Goal: Navigation & Orientation: Find specific page/section

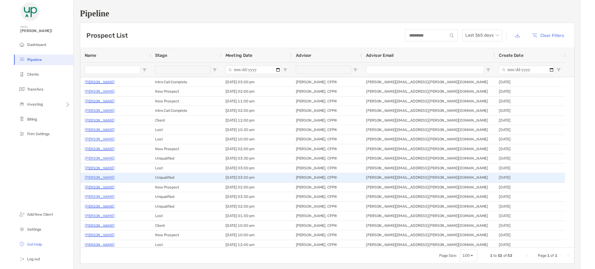
scroll to position [116, 0]
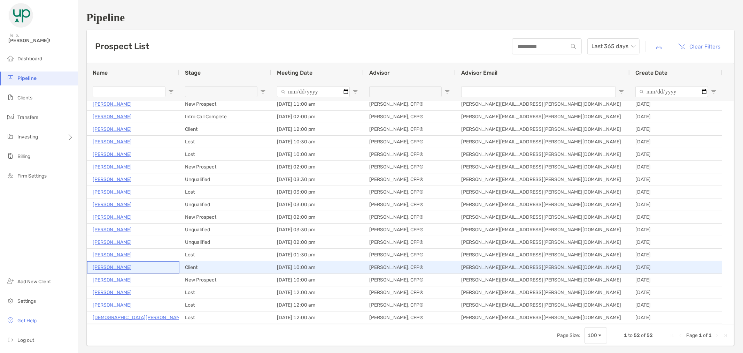
click at [128, 268] on p "[PERSON_NAME]" at bounding box center [112, 267] width 39 height 9
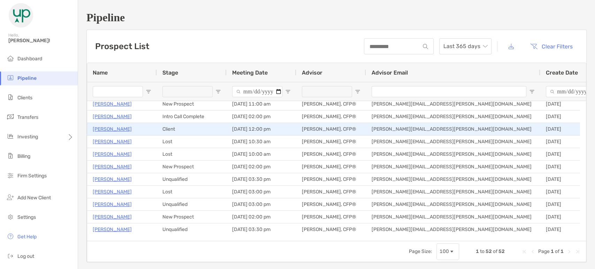
click at [112, 128] on p "[PERSON_NAME]" at bounding box center [112, 129] width 39 height 9
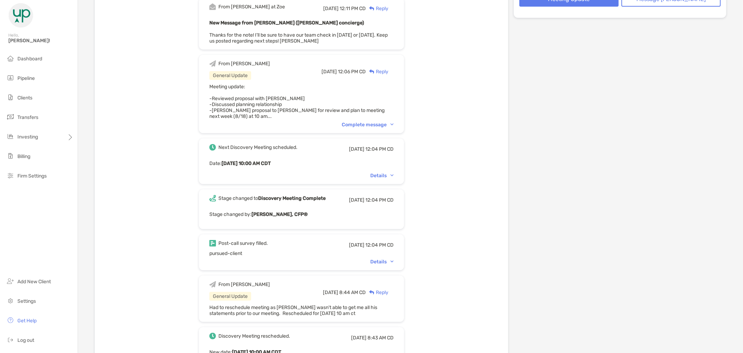
scroll to position [193, 0]
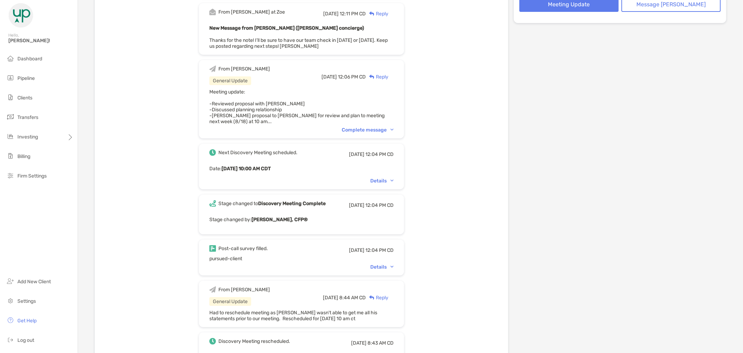
click at [394, 129] on img at bounding box center [392, 130] width 3 height 2
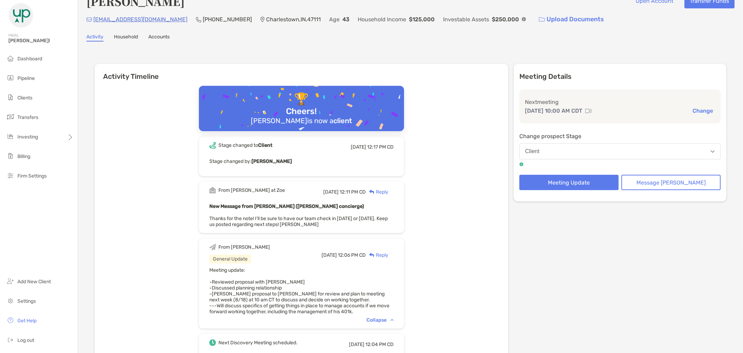
scroll to position [0, 0]
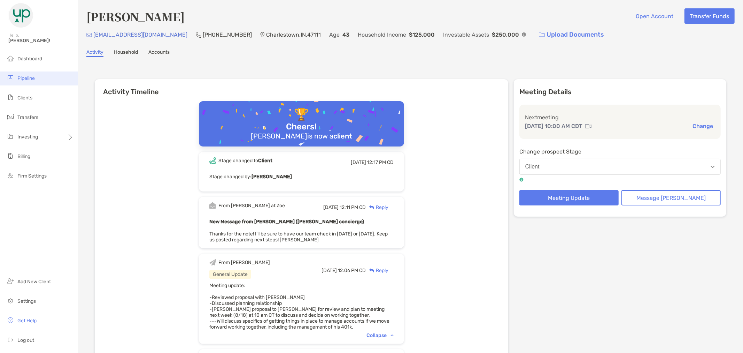
click at [42, 80] on li "Pipeline" at bounding box center [39, 78] width 78 height 14
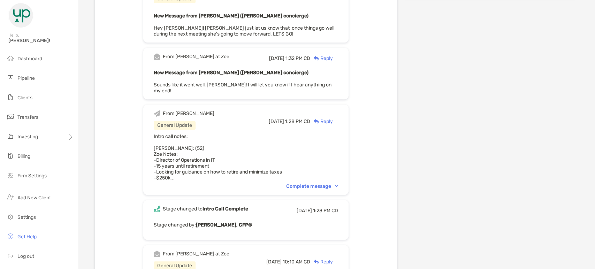
scroll to position [232, 0]
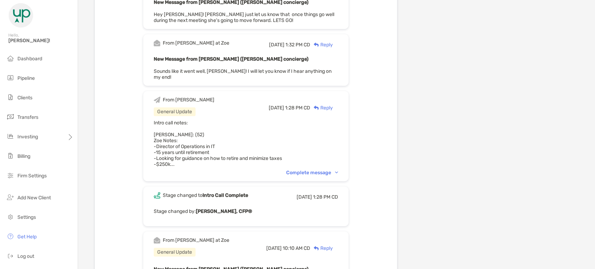
click at [338, 170] on div "Complete message" at bounding box center [312, 173] width 52 height 6
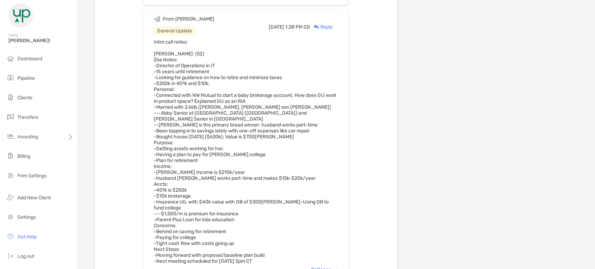
scroll to position [348, 0]
